Goal: Go to known website: Access a specific website the user already knows

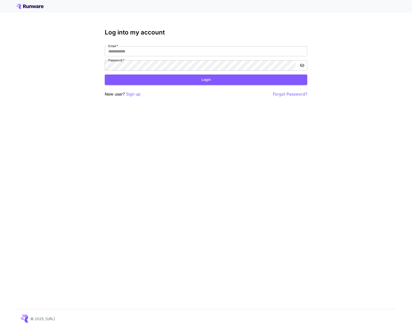
click at [130, 156] on div "Log into my account Email   * Email   * Password   * Password   * Login New use…" at bounding box center [206, 164] width 412 height 328
click at [138, 49] on input "Email   *" at bounding box center [206, 51] width 203 height 10
click at [37, 5] on icon at bounding box center [29, 6] width 27 height 5
